Goal: Task Accomplishment & Management: Manage account settings

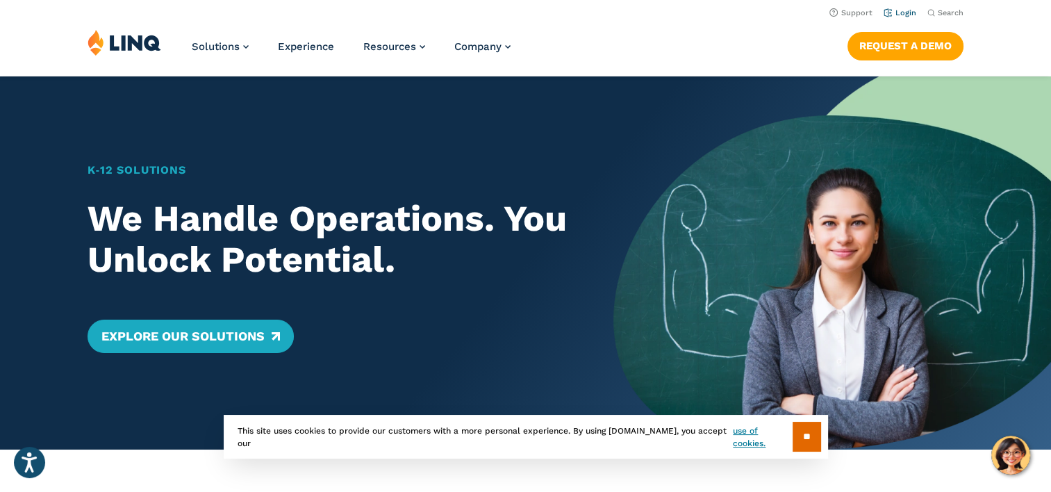
click at [902, 11] on link "Login" at bounding box center [899, 12] width 33 height 9
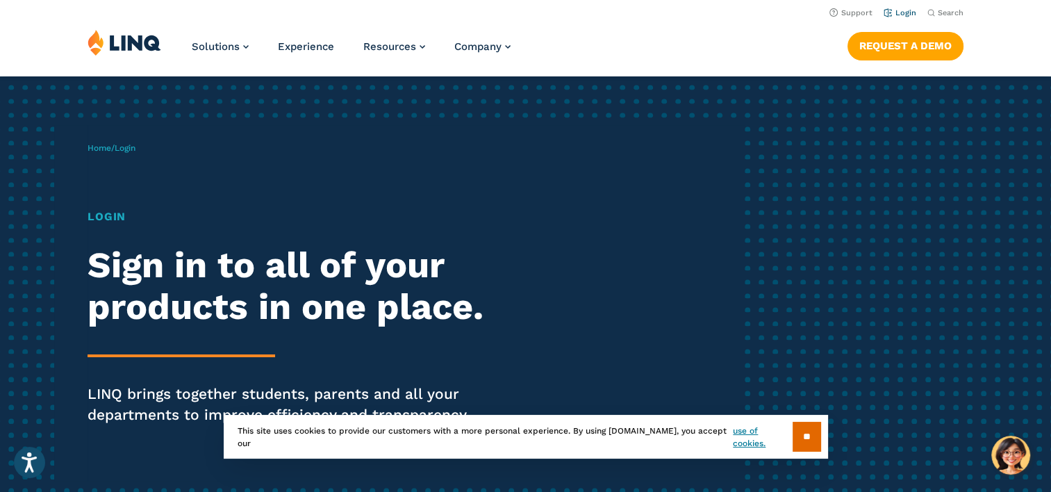
click at [903, 14] on link "Login" at bounding box center [899, 12] width 33 height 9
drag, startPoint x: 804, startPoint y: 442, endPoint x: 836, endPoint y: 293, distance: 152.7
click at [805, 433] on input "**" at bounding box center [806, 437] width 28 height 30
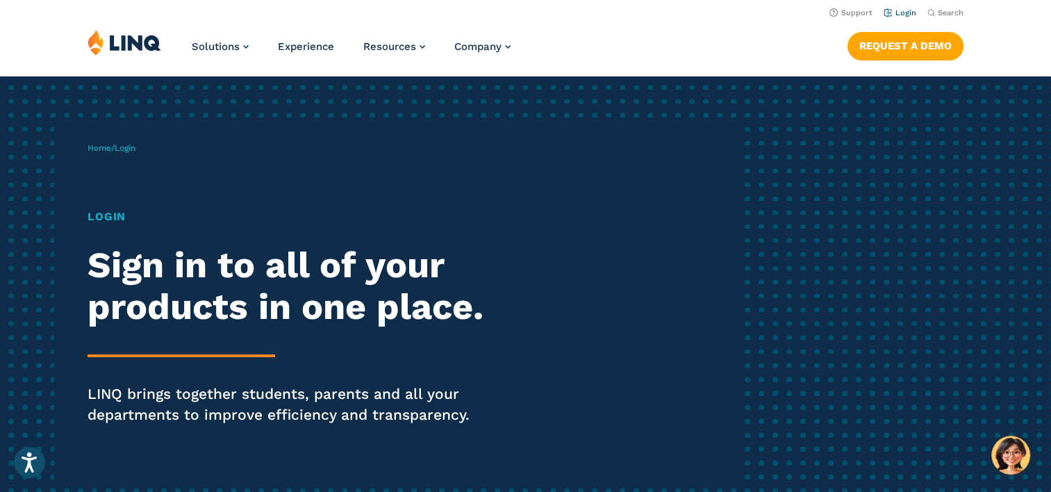
click at [901, 14] on link "Login" at bounding box center [899, 12] width 33 height 9
click at [903, 11] on link "Login" at bounding box center [899, 12] width 33 height 9
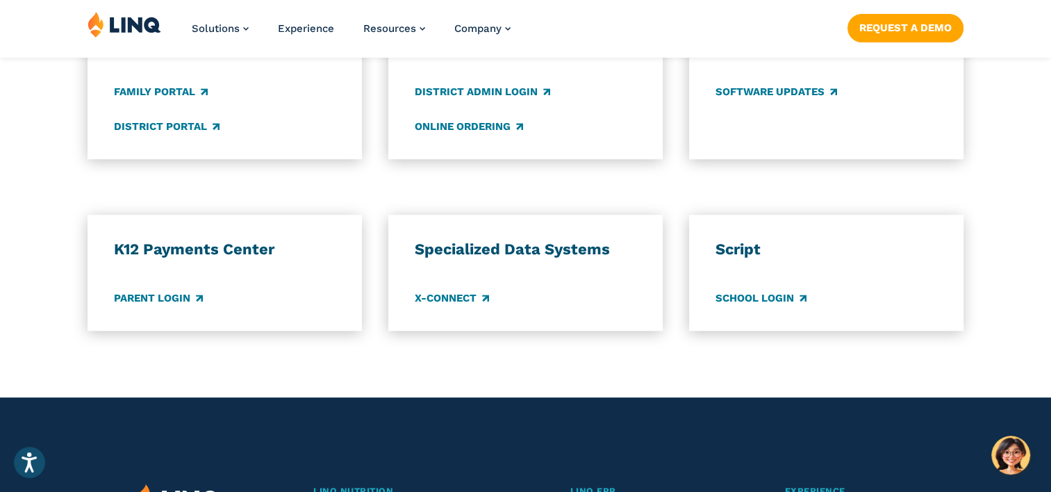
scroll to position [1111, 0]
